Goal: Task Accomplishment & Management: Manage account settings

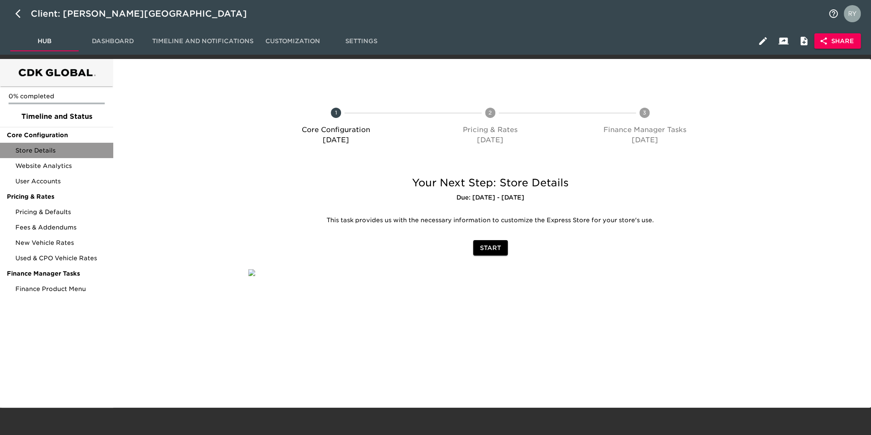
click at [46, 155] on div "Store Details" at bounding box center [56, 150] width 113 height 15
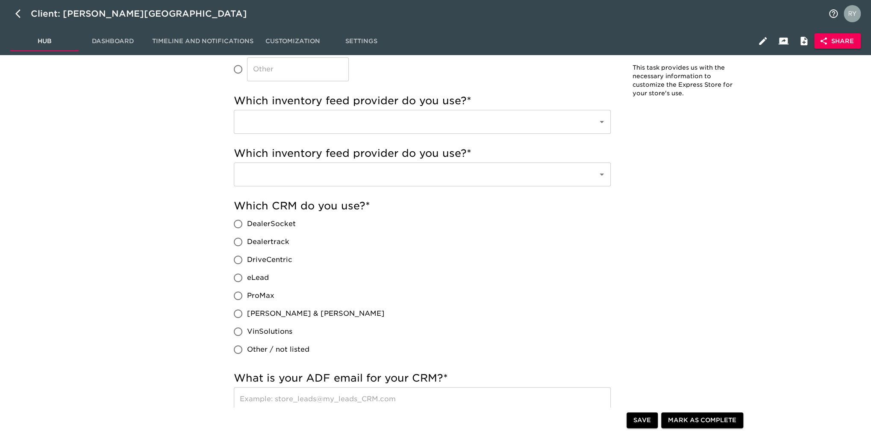
scroll to position [299, 0]
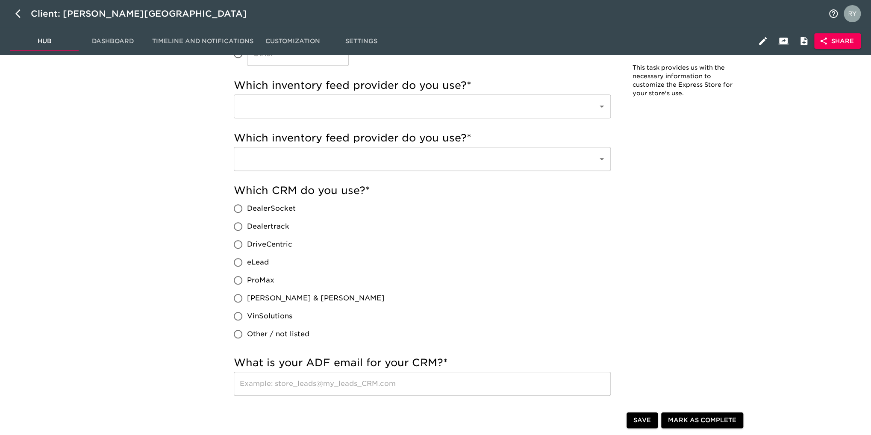
click at [238, 262] on input "eLead" at bounding box center [238, 262] width 18 height 18
radio input "true"
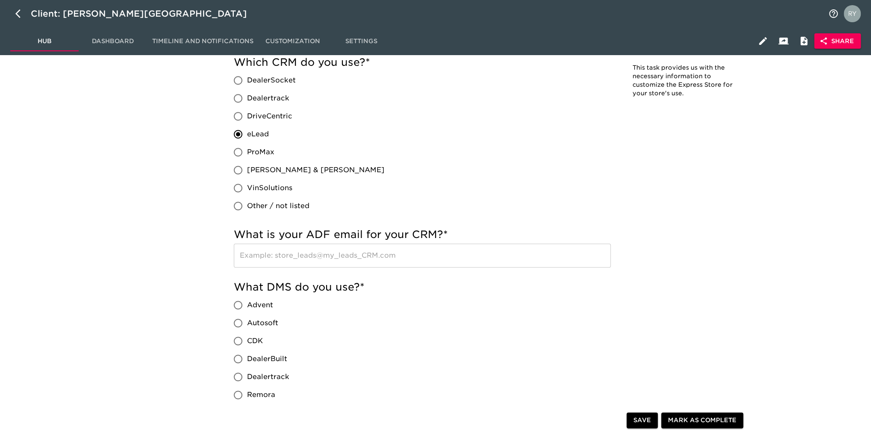
scroll to position [555, 0]
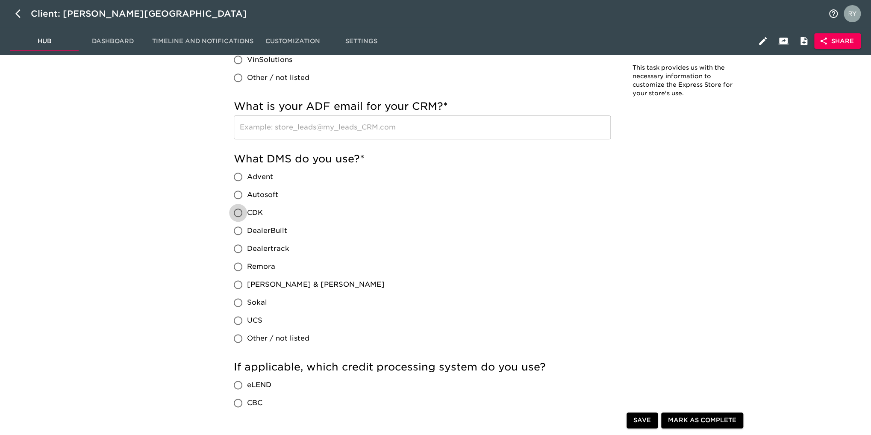
click at [240, 212] on input "CDK" at bounding box center [238, 213] width 18 height 18
radio input "true"
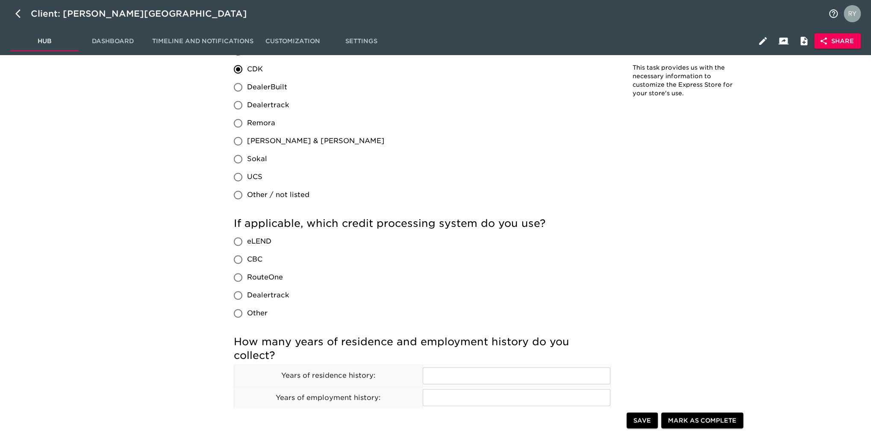
scroll to position [769, 0]
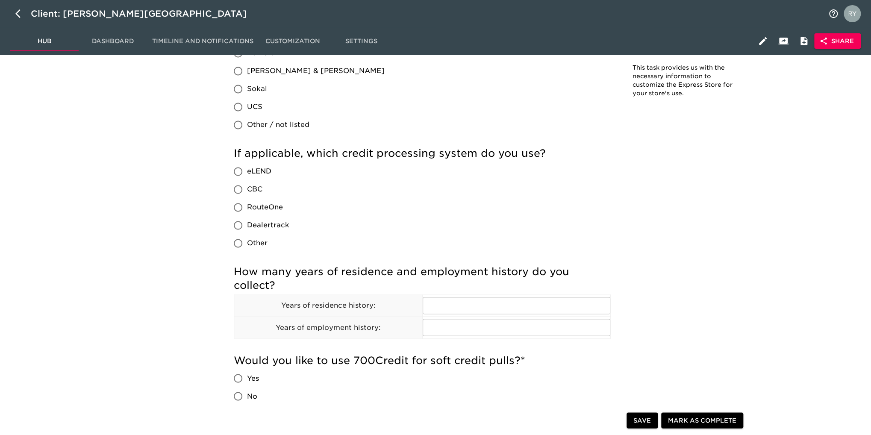
drag, startPoint x: 237, startPoint y: 206, endPoint x: 244, endPoint y: 206, distance: 7.3
click at [237, 206] on input "RouteOne" at bounding box center [238, 207] width 18 height 18
radio input "true"
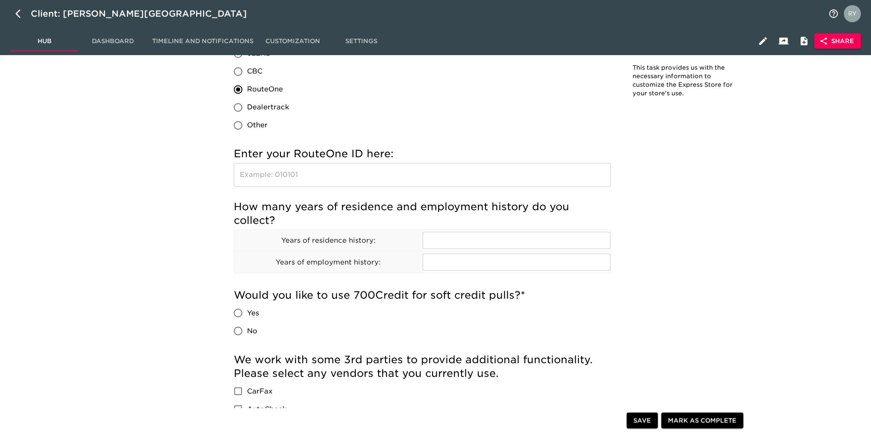
scroll to position [940, 0]
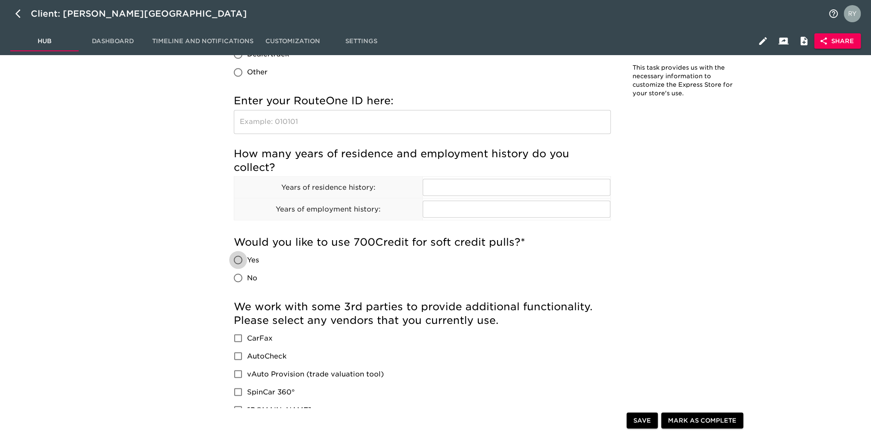
click at [241, 258] on input "Yes" at bounding box center [238, 260] width 18 height 18
radio input "true"
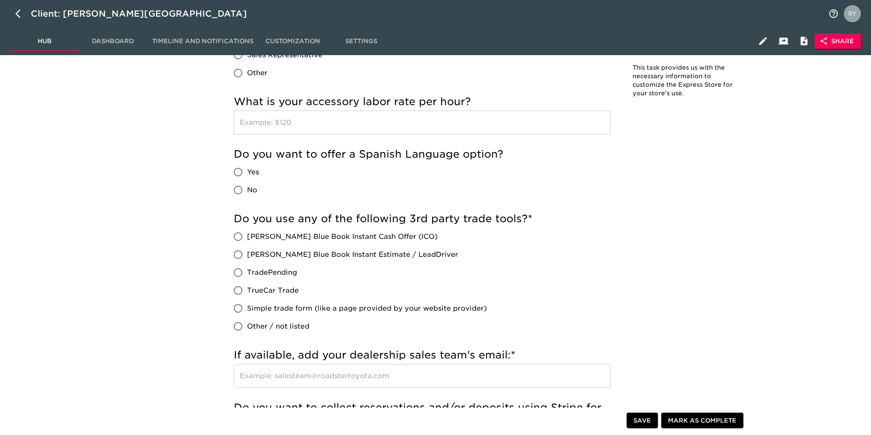
scroll to position [1453, 0]
click at [236, 236] on input "[PERSON_NAME] Blue Book Instant Cash Offer (ICO)" at bounding box center [238, 236] width 18 height 18
radio input "true"
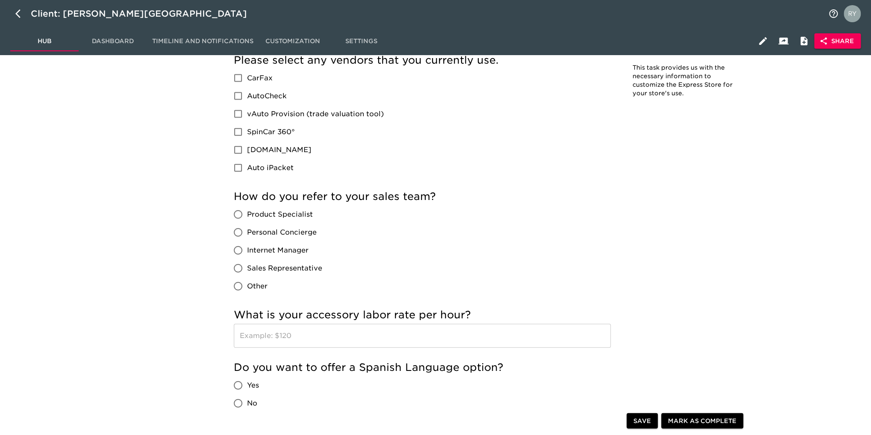
scroll to position [1111, 0]
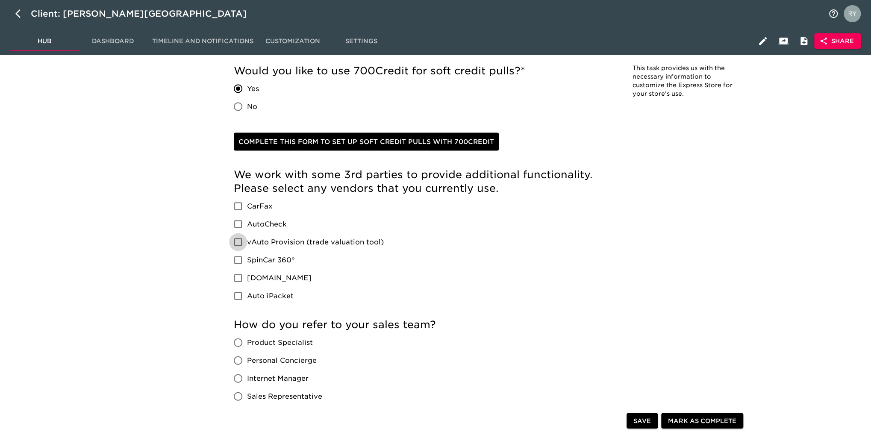
click at [236, 243] on input "vAuto Provision (trade valuation tool)" at bounding box center [238, 242] width 18 height 18
checkbox input "true"
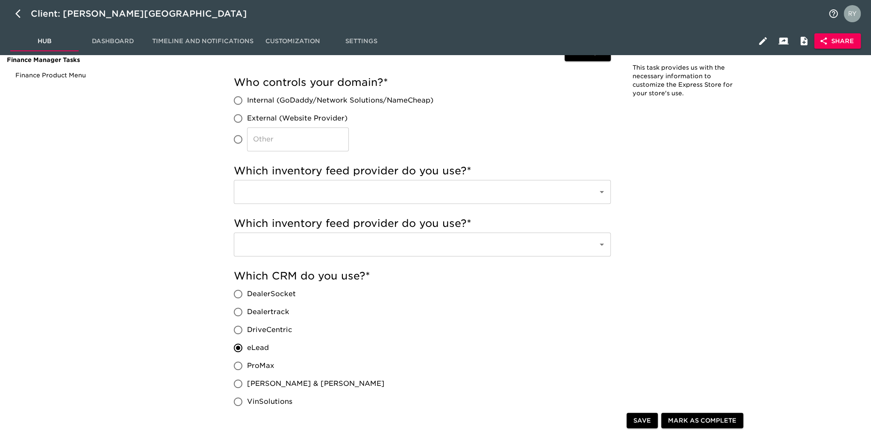
scroll to position [214, 0]
click at [402, 186] on input "text" at bounding box center [410, 192] width 345 height 16
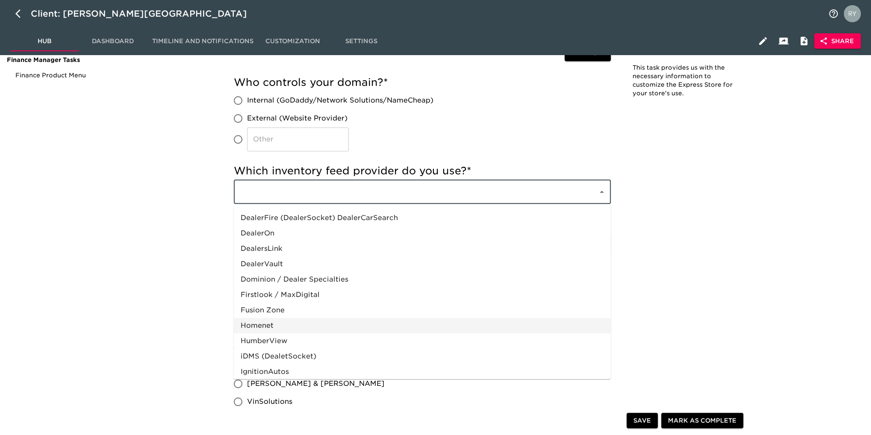
click at [281, 325] on li "Homenet" at bounding box center [422, 325] width 377 height 15
type input "Homenet"
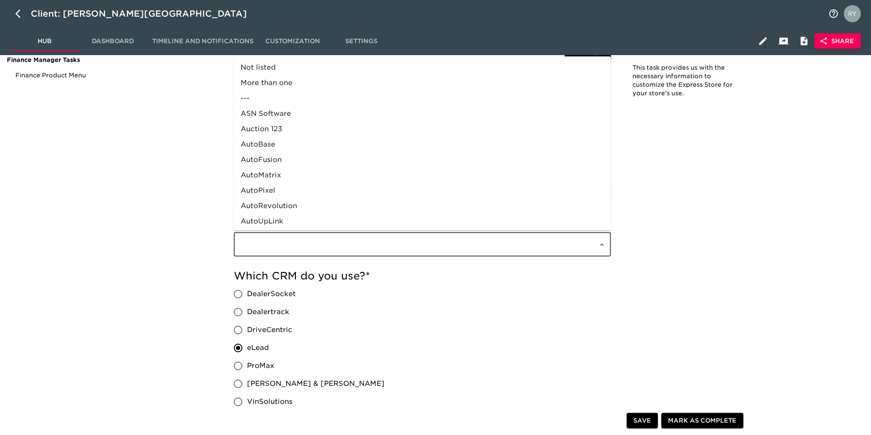
click at [293, 250] on input "text" at bounding box center [410, 244] width 345 height 16
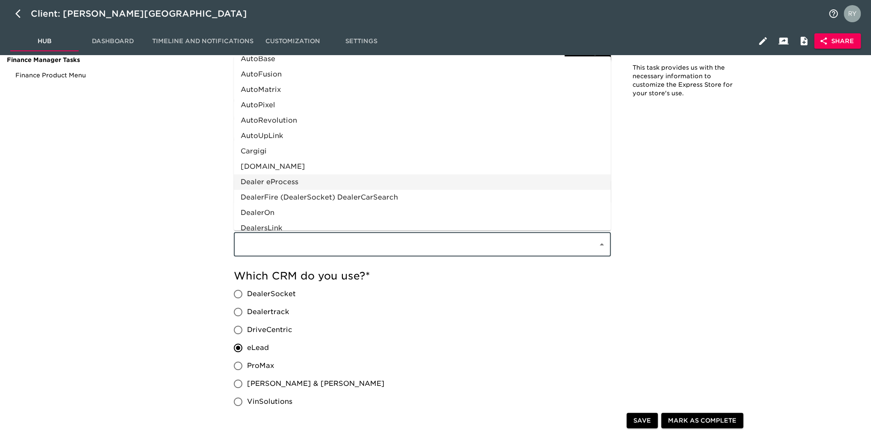
scroll to position [171, 0]
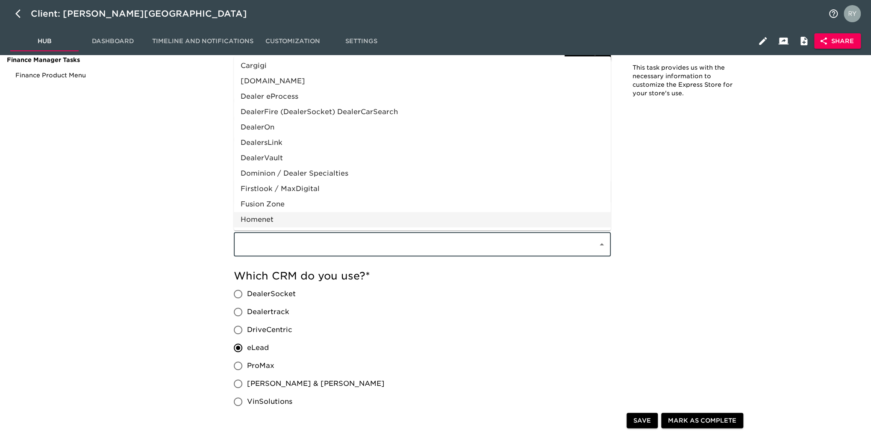
click at [265, 220] on li "Homenet" at bounding box center [422, 219] width 377 height 15
type input "Homenet"
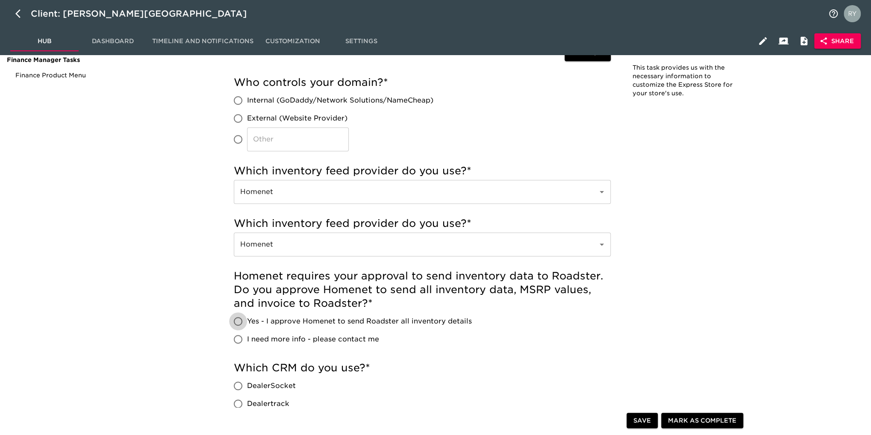
click at [236, 323] on input "Yes - I approve Homenet to send Roadster all inventory details" at bounding box center [238, 321] width 18 height 18
radio input "true"
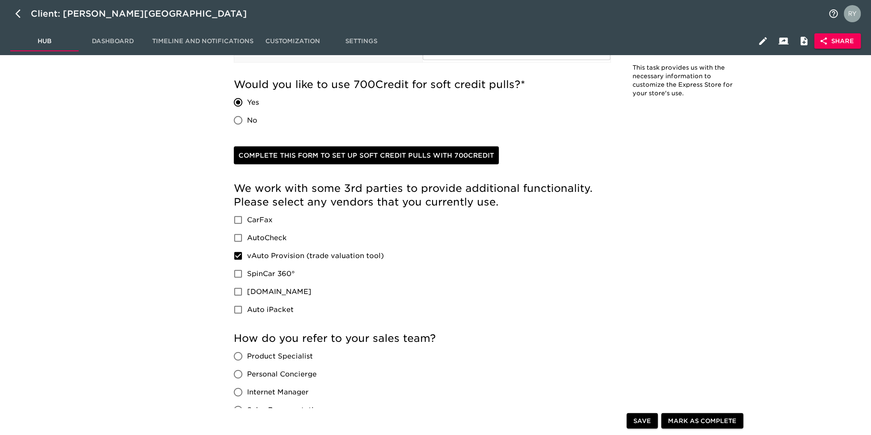
scroll to position [1239, 0]
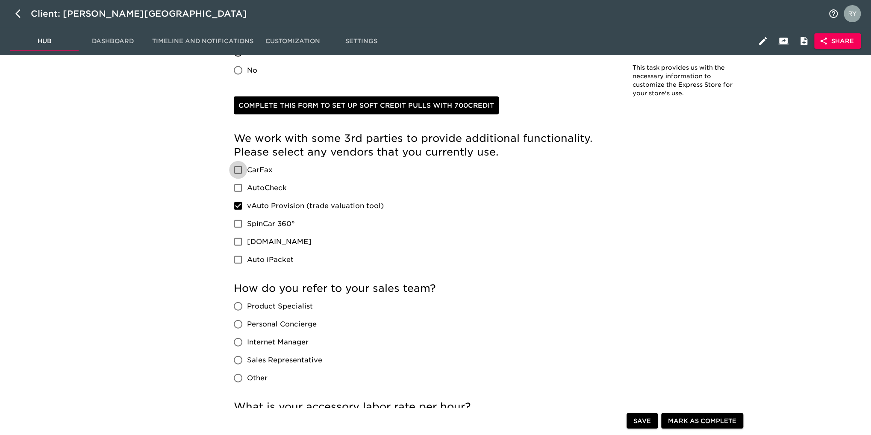
click at [237, 170] on input "CarFax" at bounding box center [238, 170] width 18 height 18
checkbox input "true"
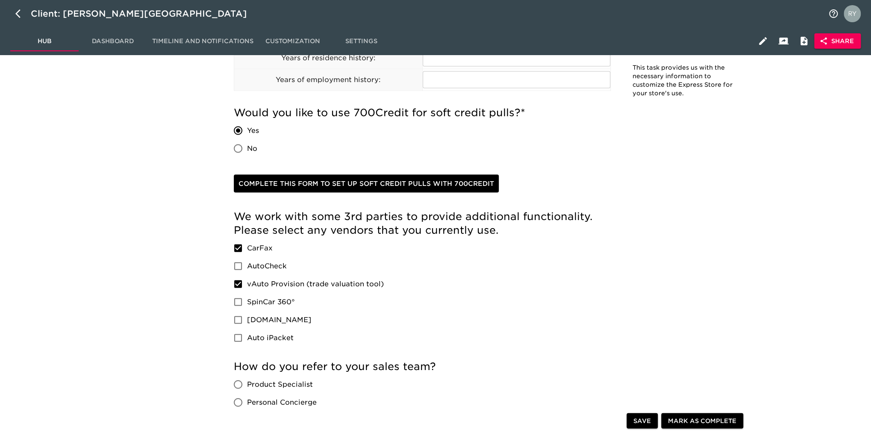
scroll to position [1325, 0]
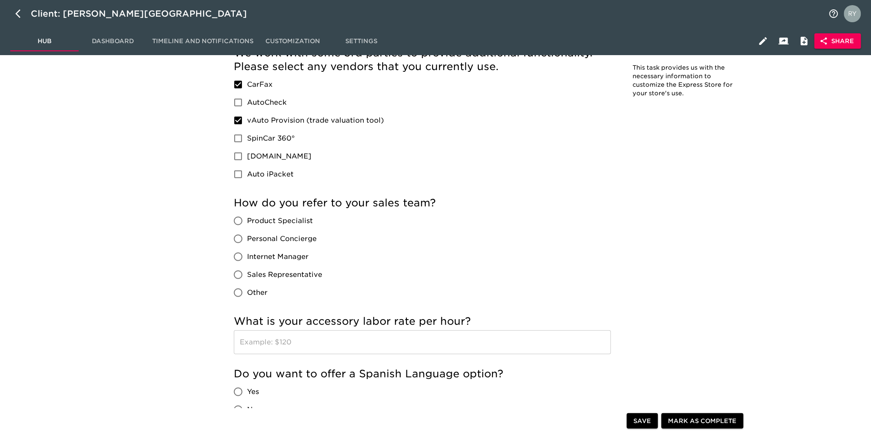
click at [635, 421] on span "Save" at bounding box center [642, 420] width 18 height 11
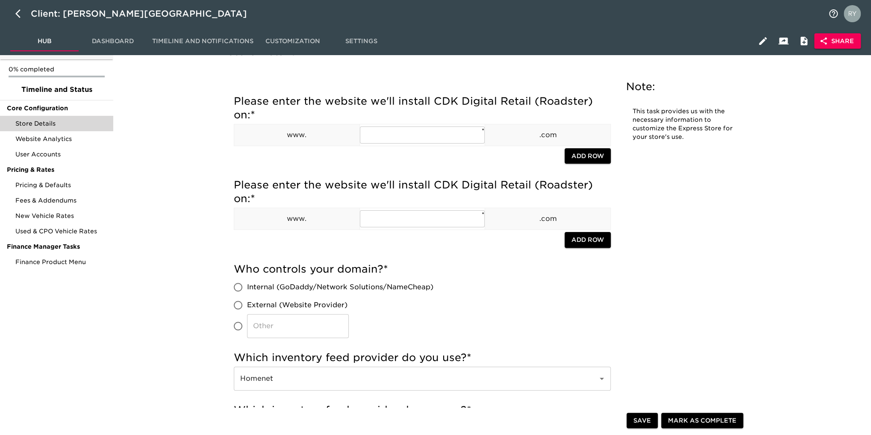
scroll to position [0, 0]
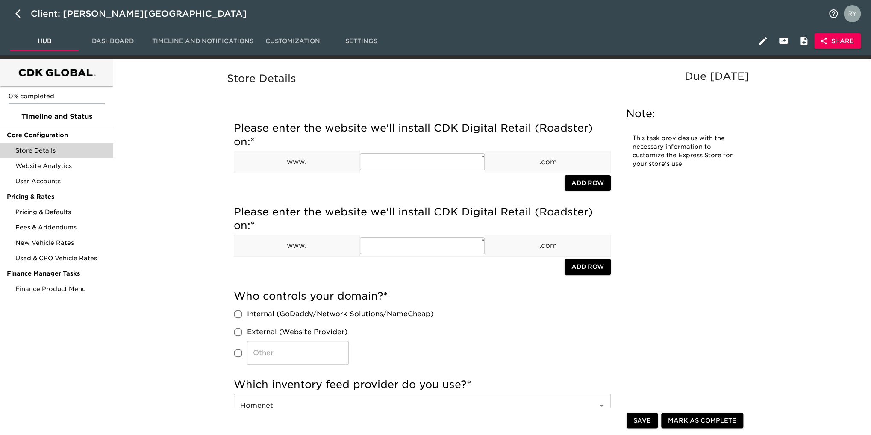
drag, startPoint x: 638, startPoint y: 423, endPoint x: 472, endPoint y: 354, distance: 179.9
click at [636, 421] on span "Save" at bounding box center [642, 420] width 18 height 11
click at [50, 228] on span "Fees & Addendums" at bounding box center [60, 227] width 91 height 9
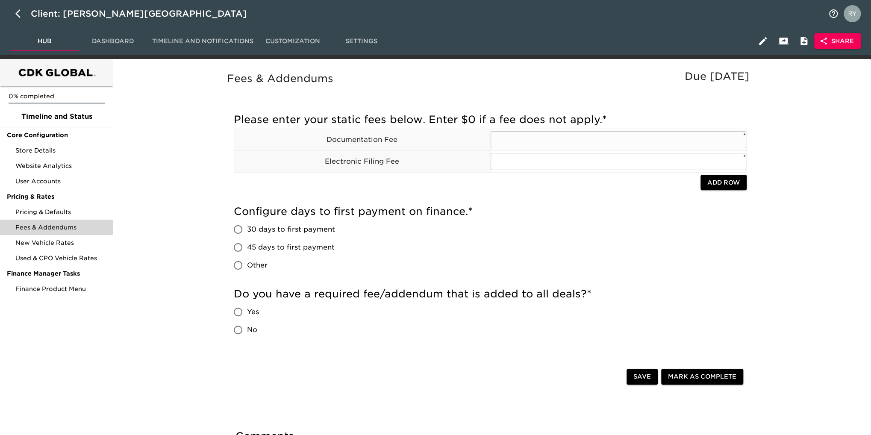
click at [512, 142] on input "text" at bounding box center [619, 139] width 256 height 17
type input "85"
click at [644, 376] on span "Save" at bounding box center [642, 376] width 18 height 11
click at [30, 149] on span "Store Details" at bounding box center [60, 150] width 91 height 9
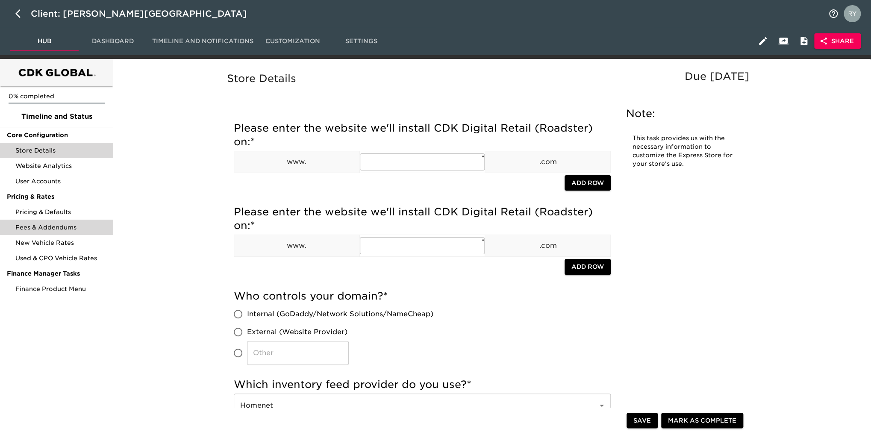
click at [33, 231] on span "Fees & Addendums" at bounding box center [60, 227] width 91 height 9
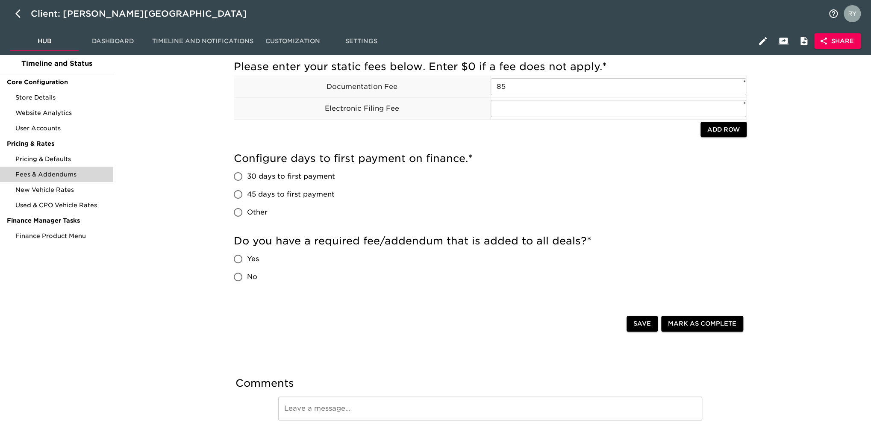
scroll to position [116, 0]
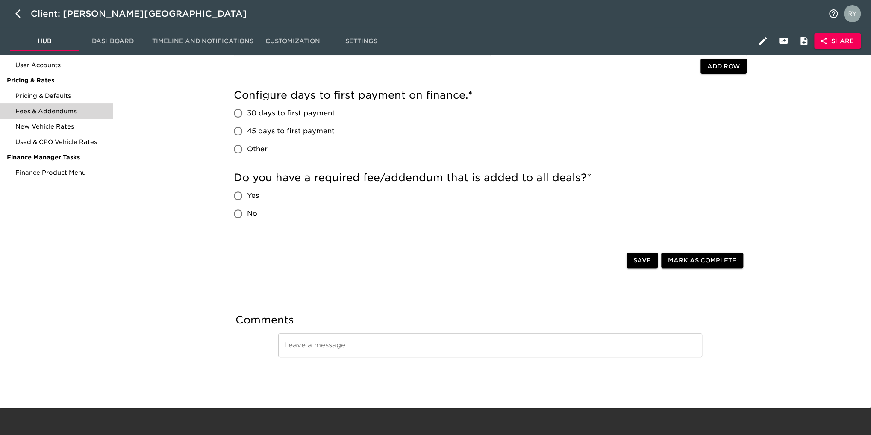
click at [238, 195] on input "Yes" at bounding box center [238, 196] width 18 height 18
radio input "true"
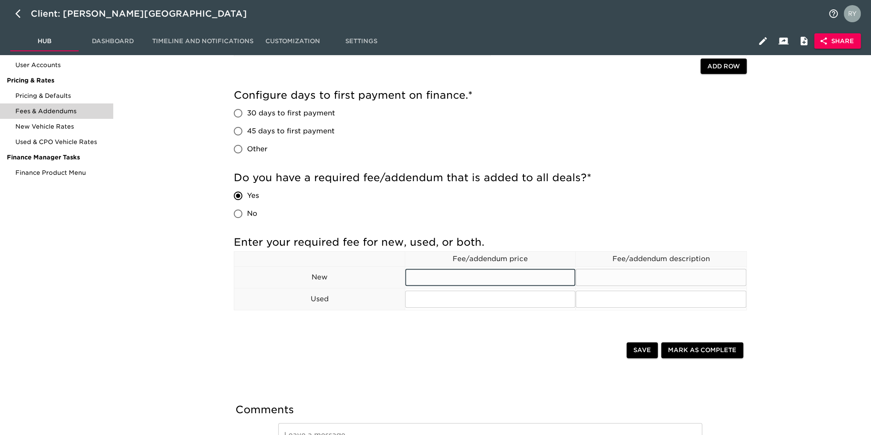
click at [450, 279] on input "text" at bounding box center [490, 277] width 170 height 17
type input "[PERSON_NAME] Hills Protection Package"
click at [616, 279] on input "text" at bounding box center [661, 277] width 170 height 17
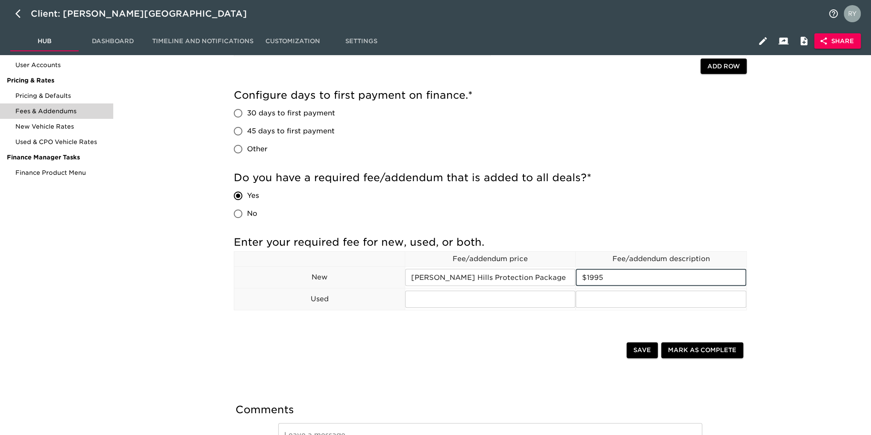
drag, startPoint x: 613, startPoint y: 278, endPoint x: 576, endPoint y: 281, distance: 37.3
click at [576, 281] on div "Enter your required fee for new, used, or both. Fee/addendum price Fee/addendum…" at bounding box center [490, 273] width 513 height 77
type input "$1995"
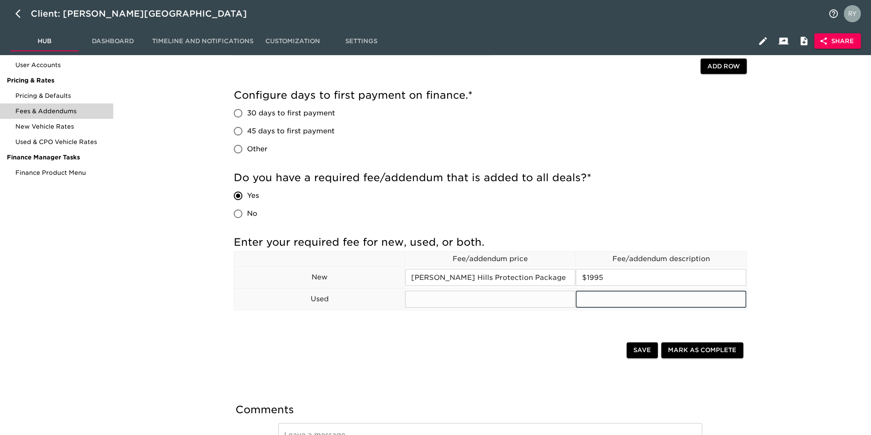
paste input "$1995"
type input "$1995"
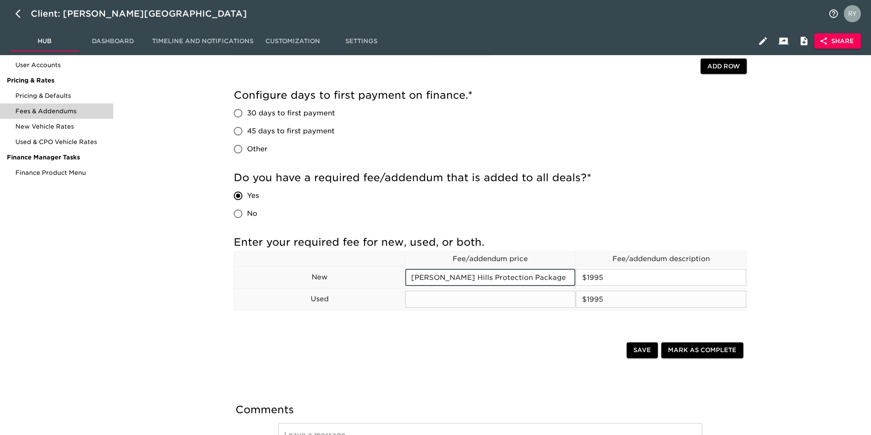
drag, startPoint x: 535, startPoint y: 279, endPoint x: 383, endPoint y: 290, distance: 152.9
click at [383, 290] on tbody "Fee/addendum price Fee/addendum description New [PERSON_NAME] Hills Protection …" at bounding box center [490, 281] width 512 height 59
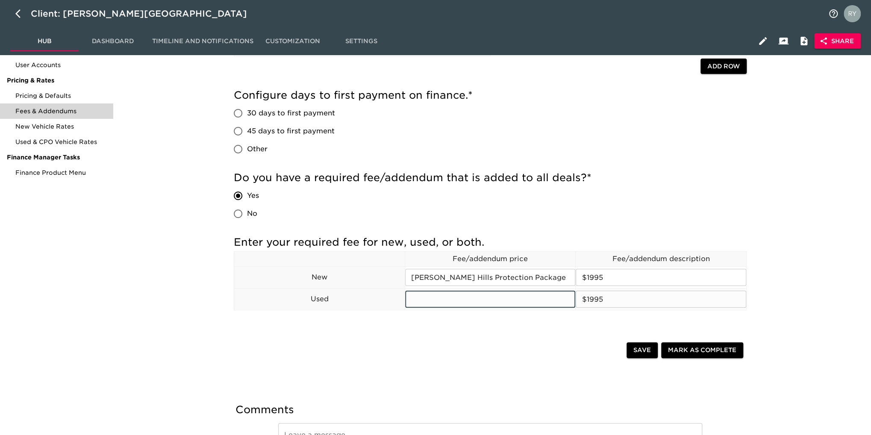
paste input "[PERSON_NAME] Hills Protection Package"
type input "[PERSON_NAME] Hills Protection Package"
click at [635, 350] on span "Save" at bounding box center [642, 350] width 18 height 11
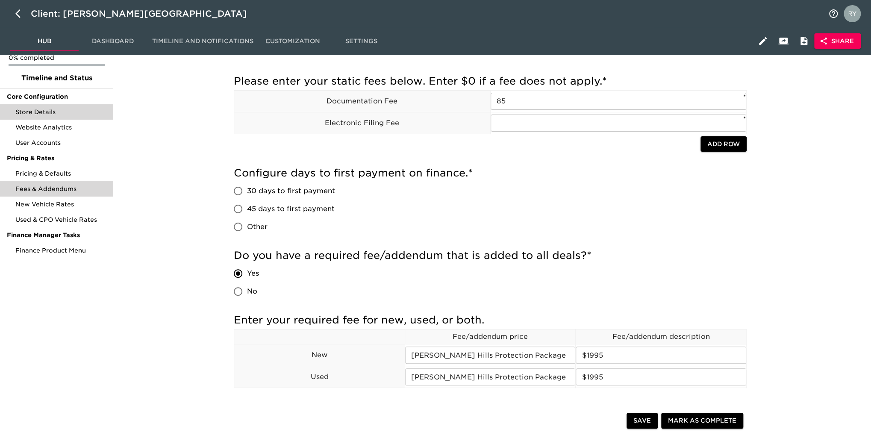
scroll to position [0, 0]
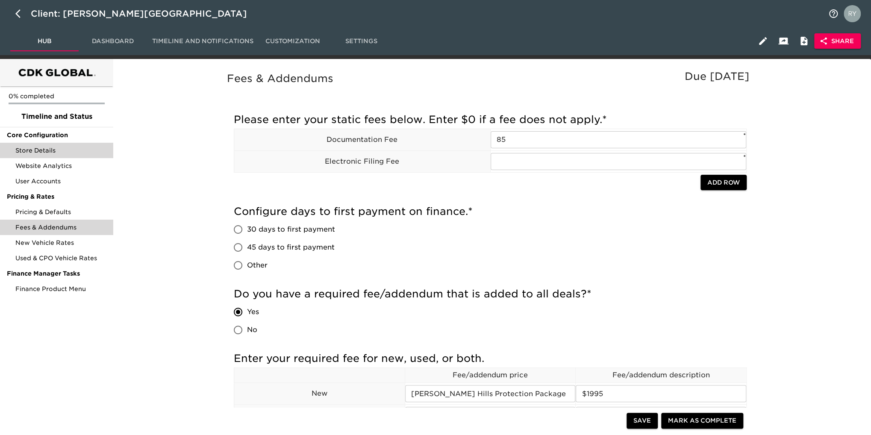
click at [38, 151] on span "Store Details" at bounding box center [60, 150] width 91 height 9
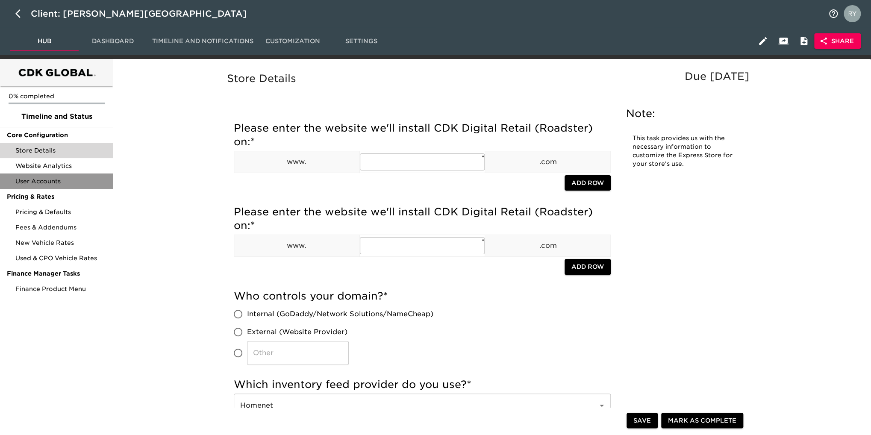
click at [46, 179] on span "User Accounts" at bounding box center [60, 181] width 91 height 9
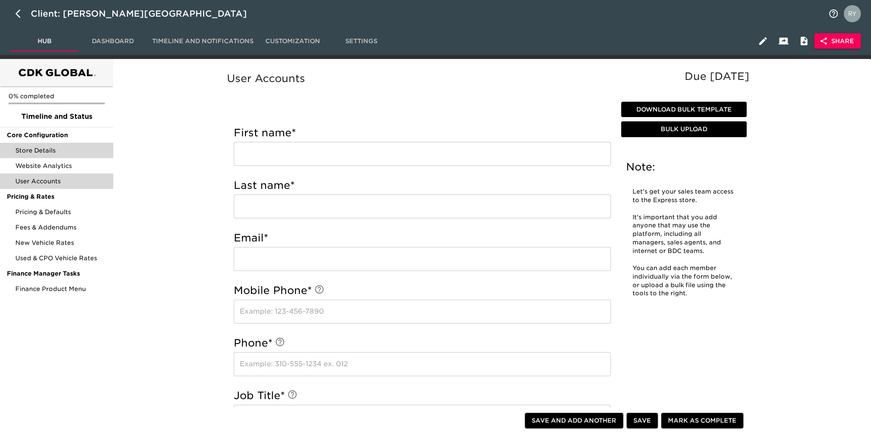
click at [46, 150] on span "Store Details" at bounding box center [60, 150] width 91 height 9
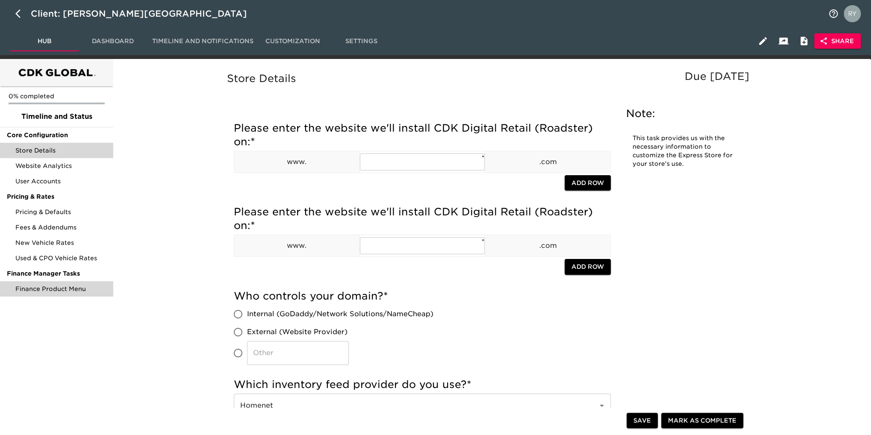
click at [45, 293] on div "Finance Product Menu" at bounding box center [56, 288] width 113 height 15
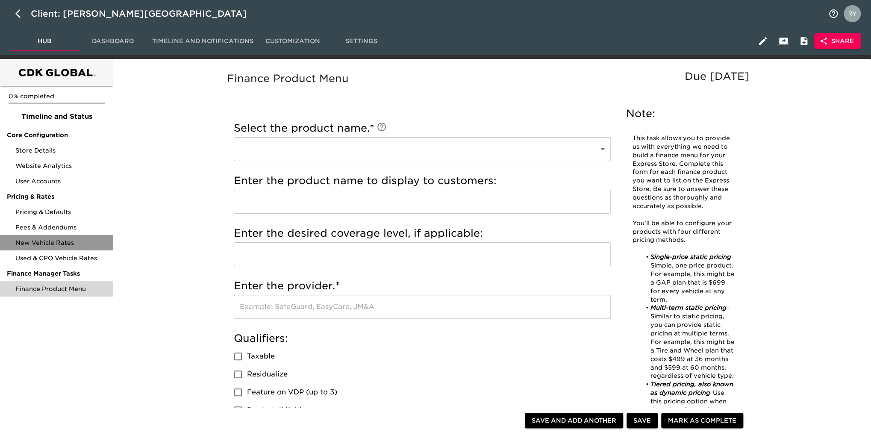
click at [62, 241] on span "New Vehicle Rates" at bounding box center [60, 242] width 91 height 9
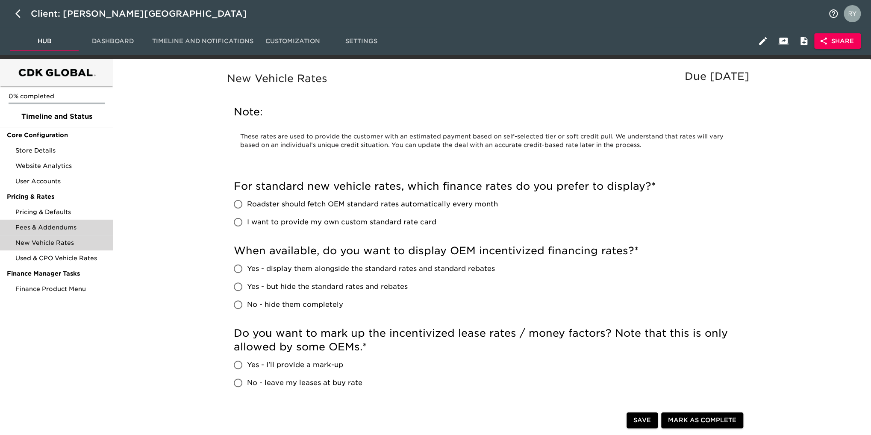
click at [39, 228] on span "Fees & Addendums" at bounding box center [60, 227] width 91 height 9
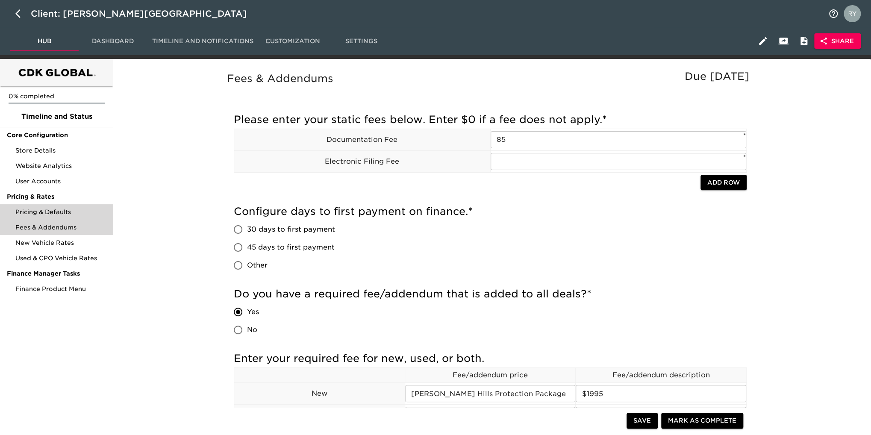
click at [44, 212] on span "Pricing & Defaults" at bounding box center [60, 212] width 91 height 9
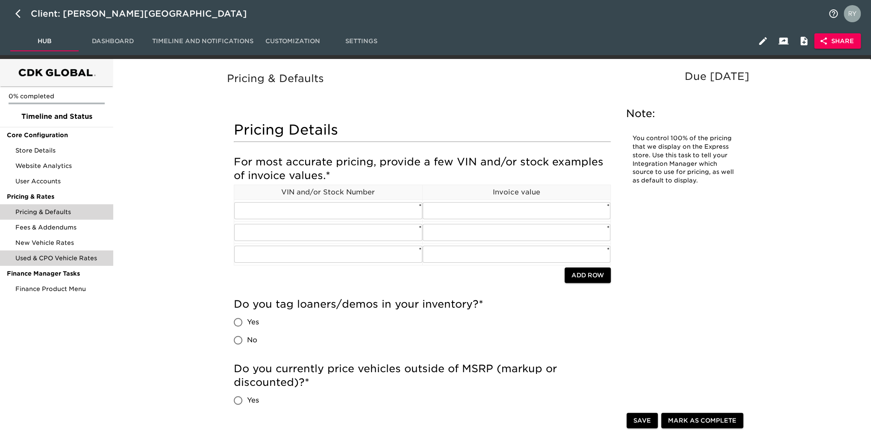
click at [52, 259] on span "Used & CPO Vehicle Rates" at bounding box center [60, 258] width 91 height 9
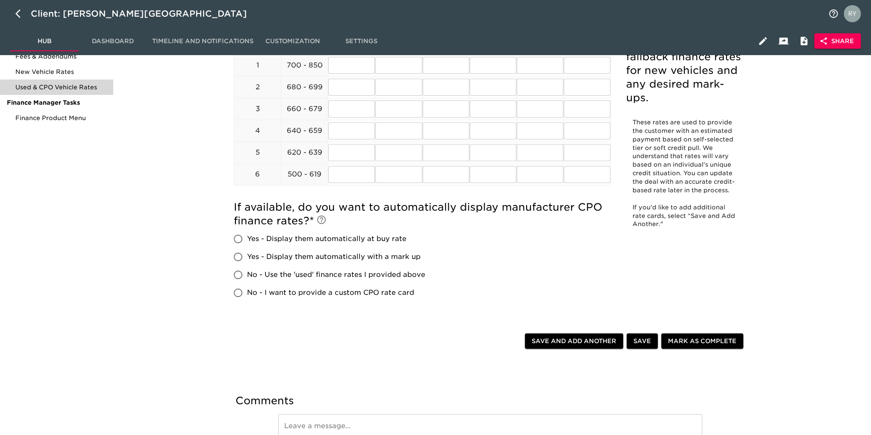
scroll to position [85, 0]
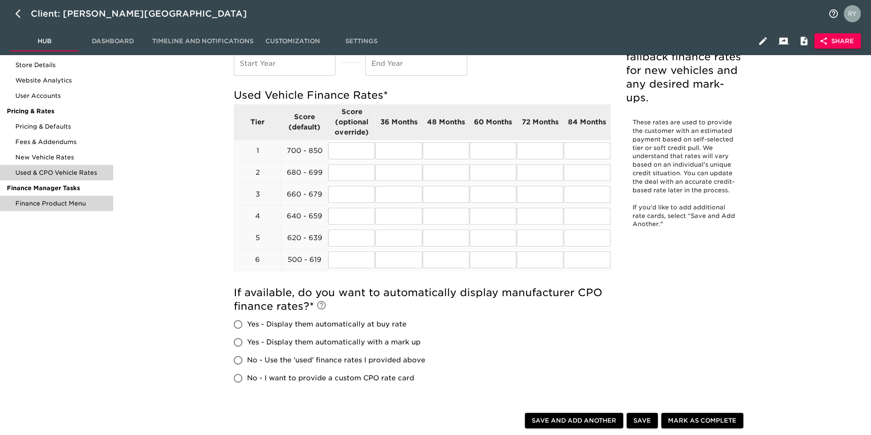
click at [41, 206] on span "Finance Product Menu" at bounding box center [60, 203] width 91 height 9
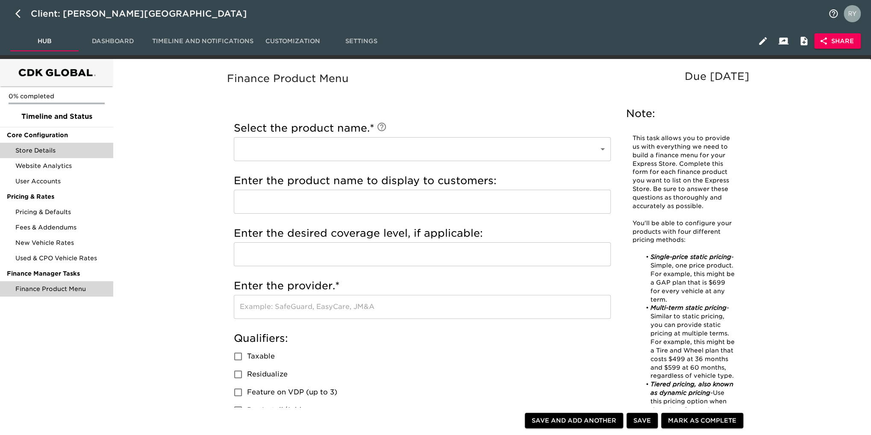
drag, startPoint x: 47, startPoint y: 149, endPoint x: 53, endPoint y: 148, distance: 6.0
click at [48, 150] on span "Store Details" at bounding box center [60, 150] width 91 height 9
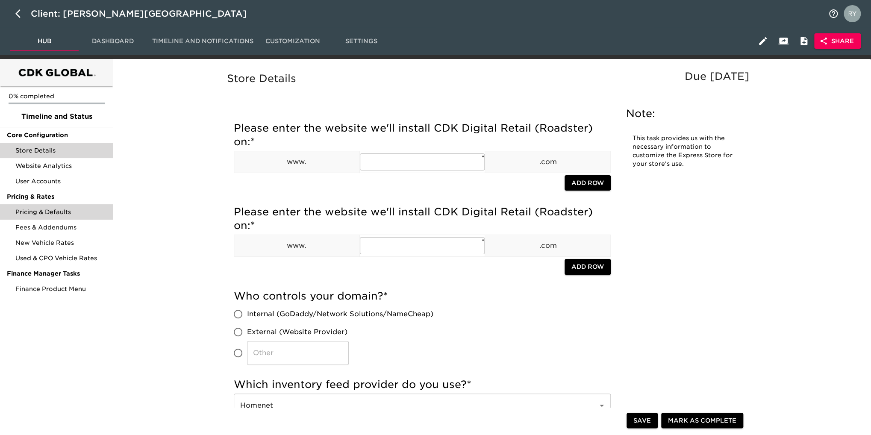
click at [43, 210] on span "Pricing & Defaults" at bounding box center [60, 212] width 91 height 9
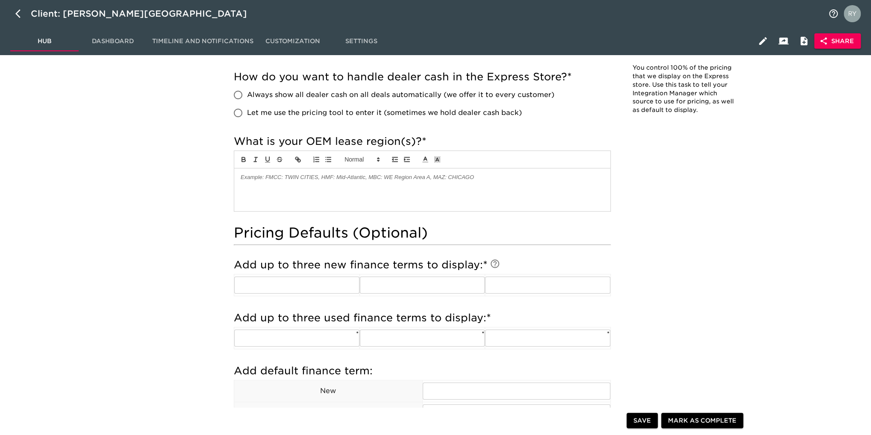
scroll to position [385, 0]
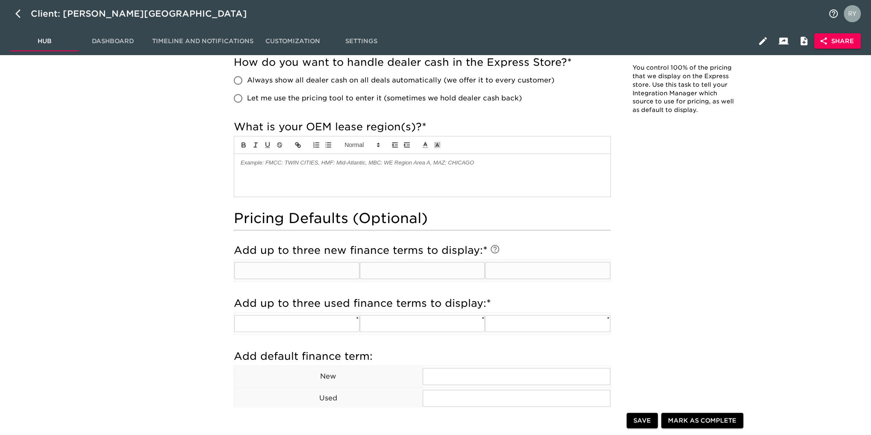
click at [337, 274] on input "text" at bounding box center [296, 270] width 125 height 17
type input "36"
click at [426, 272] on input "text" at bounding box center [422, 270] width 125 height 17
type input "48"
click at [525, 267] on input "text" at bounding box center [547, 270] width 125 height 17
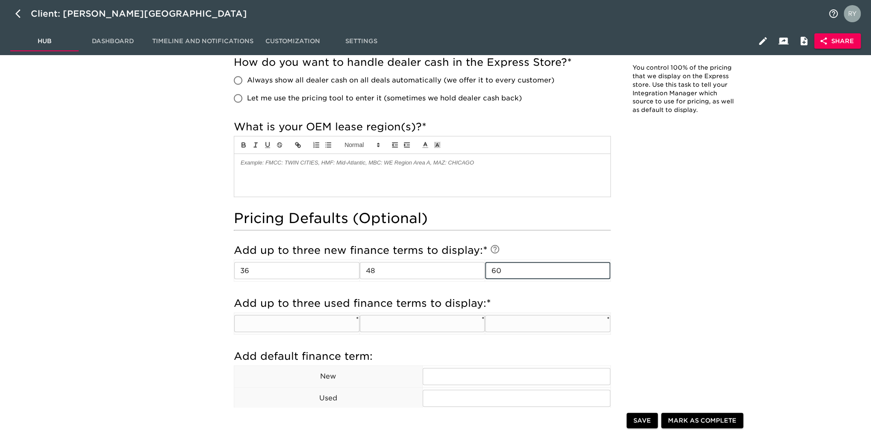
type input "60"
click at [315, 326] on input "text" at bounding box center [296, 323] width 125 height 17
drag, startPoint x: 284, startPoint y: 272, endPoint x: 185, endPoint y: 272, distance: 99.1
click at [185, 272] on div "Pricing & Defaults Due [DATE] Note: You control 100% of the pricing that we dis…" at bounding box center [490, 311] width 751 height 1263
drag, startPoint x: 405, startPoint y: 274, endPoint x: 301, endPoint y: 272, distance: 103.9
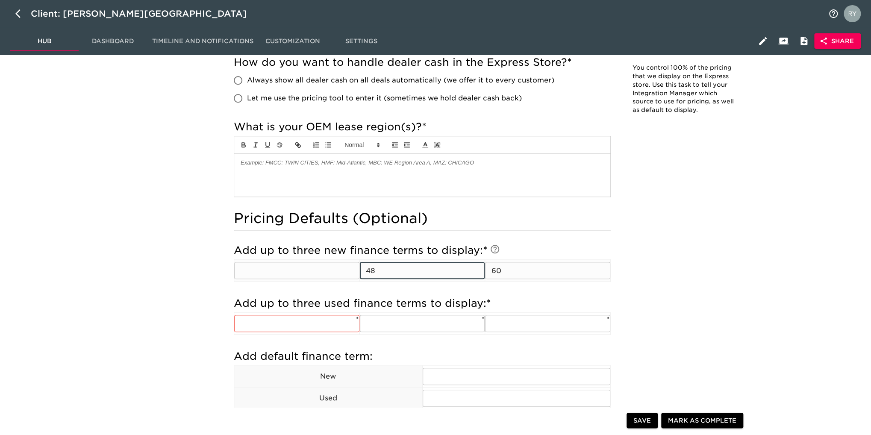
click at [301, 272] on tr "​ 48 ​ 60 ​" at bounding box center [422, 271] width 376 height 22
drag, startPoint x: 528, startPoint y: 276, endPoint x: 447, endPoint y: 277, distance: 81.2
click at [448, 278] on tr "​ ​ 60 ​" at bounding box center [422, 271] width 376 height 22
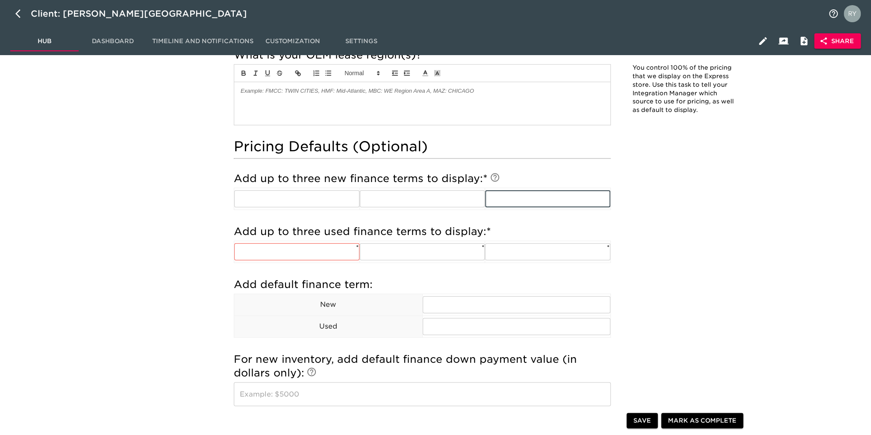
scroll to position [427, 0]
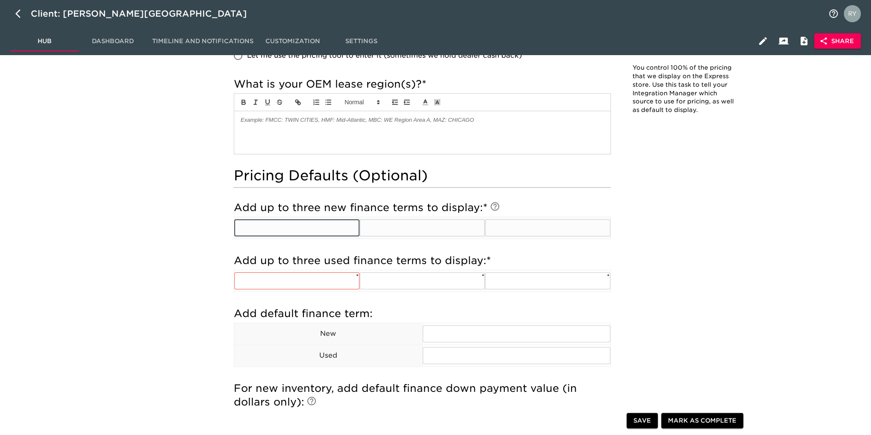
drag, startPoint x: 304, startPoint y: 227, endPoint x: 309, endPoint y: 224, distance: 5.8
click at [305, 226] on input "text" at bounding box center [296, 227] width 125 height 17
type input "36"
click at [408, 223] on input "text" at bounding box center [422, 227] width 125 height 17
type input "48"
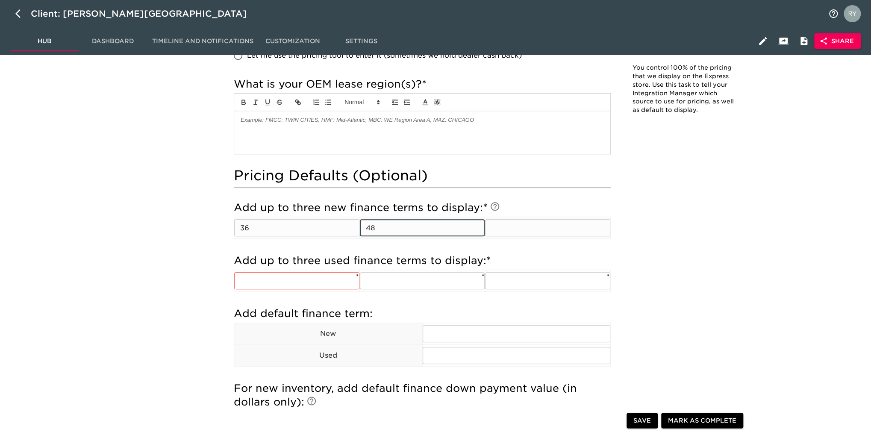
click at [506, 226] on input "text" at bounding box center [547, 227] width 125 height 17
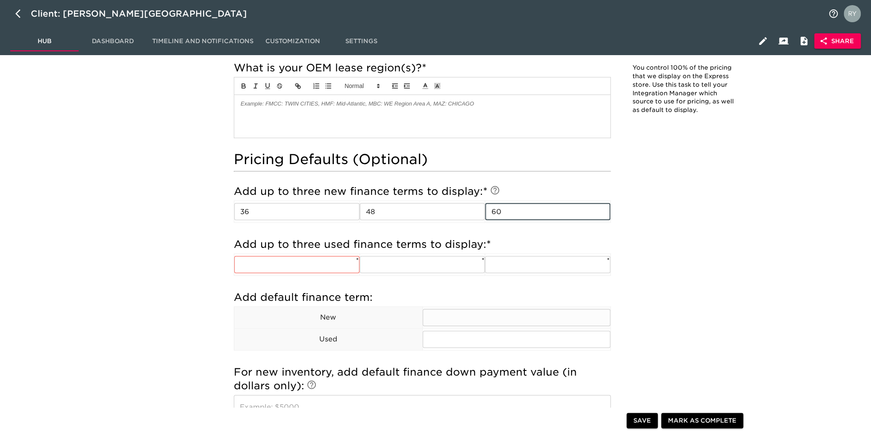
scroll to position [470, 0]
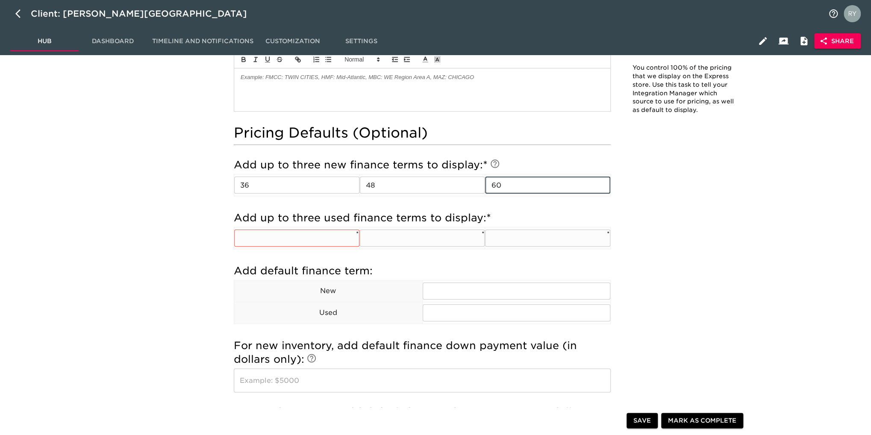
type input "60"
click at [327, 238] on input "text" at bounding box center [296, 237] width 125 height 17
type input "36"
click at [419, 235] on input "text" at bounding box center [422, 237] width 125 height 17
type input "48"
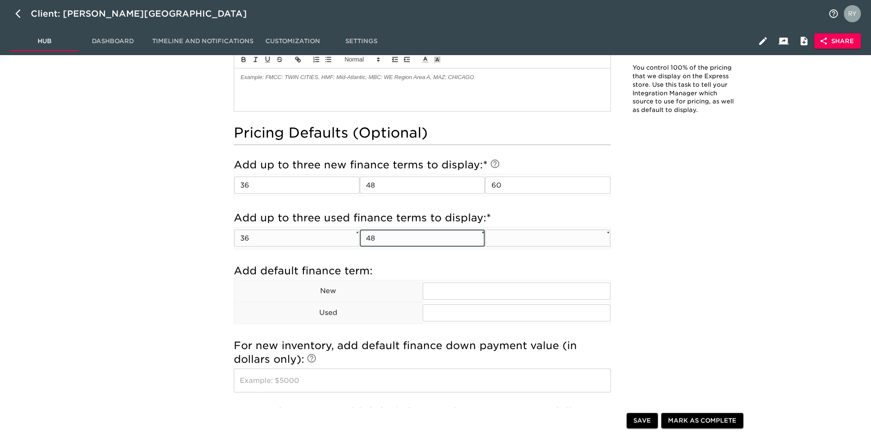
click at [522, 238] on input "text" at bounding box center [547, 237] width 125 height 17
type input "60"
click at [645, 417] on span "Save" at bounding box center [642, 420] width 18 height 11
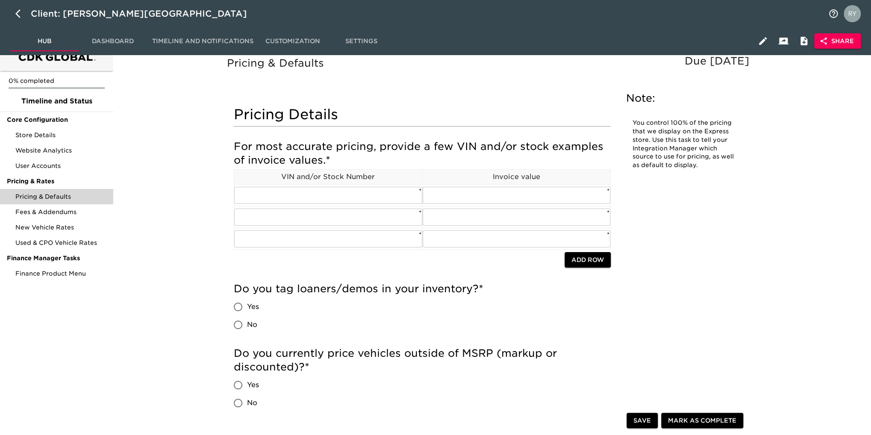
scroll to position [0, 0]
